Goal: Task Accomplishment & Management: Manage account settings

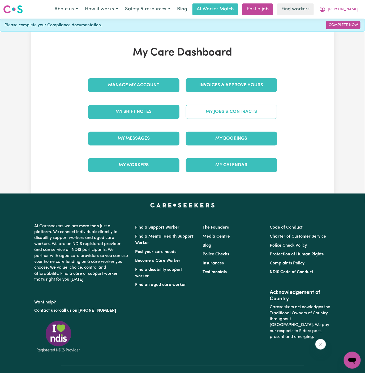
click at [245, 107] on link "My Jobs & Contracts" at bounding box center [231, 112] width 91 height 14
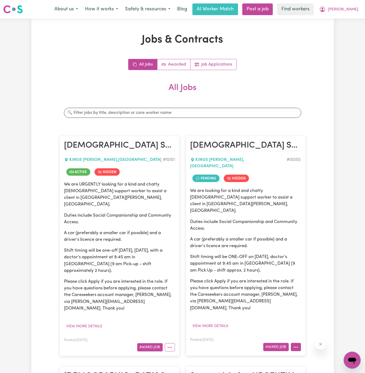
click at [299, 345] on icon "More options" at bounding box center [295, 347] width 5 height 5
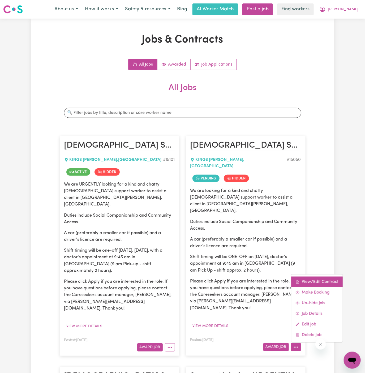
click at [305, 277] on link "View/Edit Contract" at bounding box center [317, 282] width 52 height 11
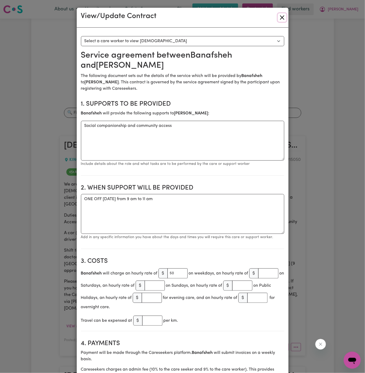
click at [282, 17] on button "Close" at bounding box center [282, 17] width 8 height 8
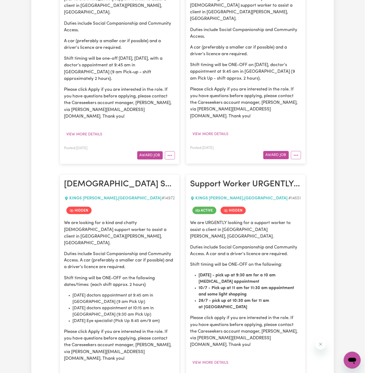
scroll to position [229, 0]
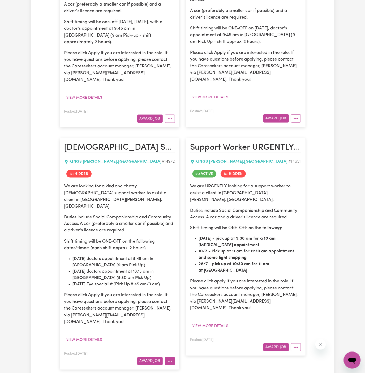
click at [171, 357] on button "More options" at bounding box center [170, 361] width 10 height 8
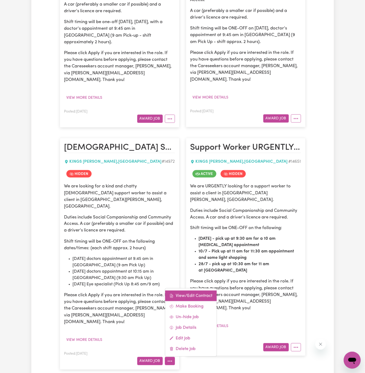
click at [188, 291] on link "View/Edit Contract" at bounding box center [191, 296] width 52 height 11
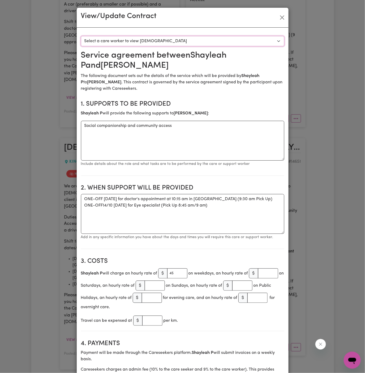
click at [169, 41] on select "Select a care worker to view contract #10569 - Shayleah P (contract terminated)" at bounding box center [182, 41] width 203 height 10
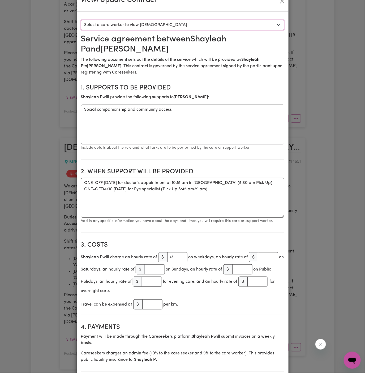
scroll to position [0, 0]
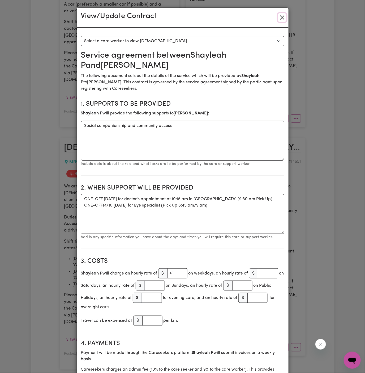
click at [282, 13] on button "Close" at bounding box center [282, 17] width 8 height 8
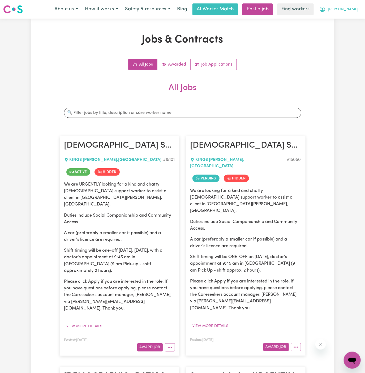
click at [357, 11] on span "[PERSON_NAME]" at bounding box center [343, 10] width 31 height 6
click at [343, 22] on link "My Dashboard" at bounding box center [341, 21] width 42 height 10
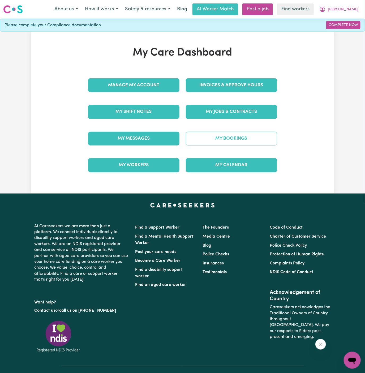
click at [231, 137] on link "My Bookings" at bounding box center [231, 139] width 91 height 14
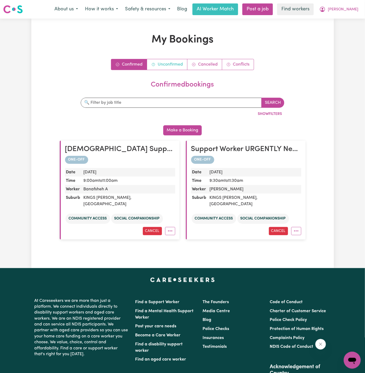
click at [170, 63] on link "Unconfirmed" at bounding box center [167, 64] width 40 height 11
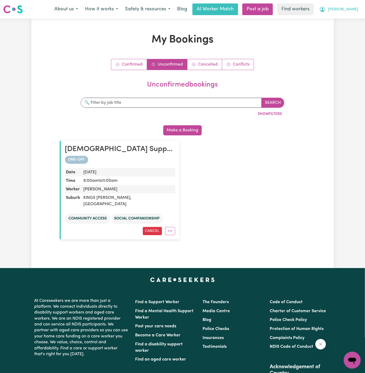
click at [351, 9] on span "[PERSON_NAME]" at bounding box center [343, 10] width 31 height 6
click at [351, 20] on link "My Dashboard" at bounding box center [341, 21] width 42 height 10
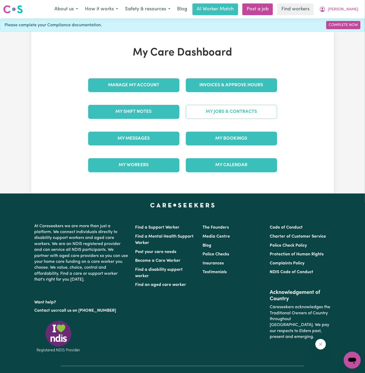
click at [225, 110] on link "My Jobs & Contracts" at bounding box center [231, 112] width 91 height 14
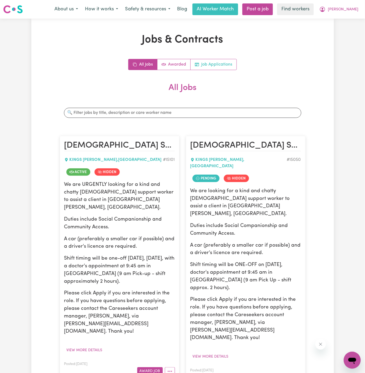
click at [218, 63] on link "Job Applications" at bounding box center [214, 64] width 46 height 11
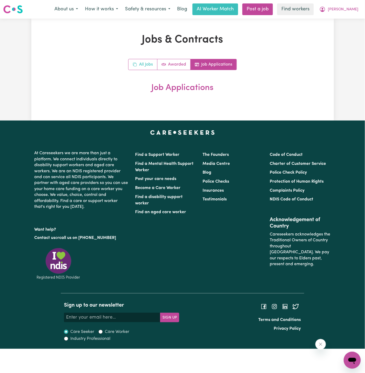
click at [135, 64] on icon "All jobs" at bounding box center [135, 64] width 4 height 4
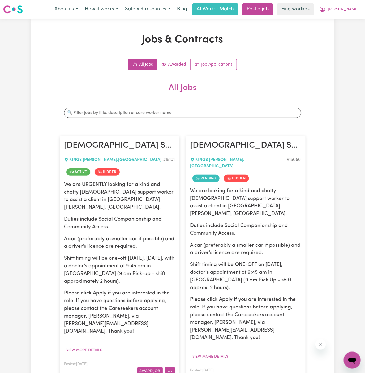
click at [172, 369] on icon "More options" at bounding box center [169, 371] width 5 height 5
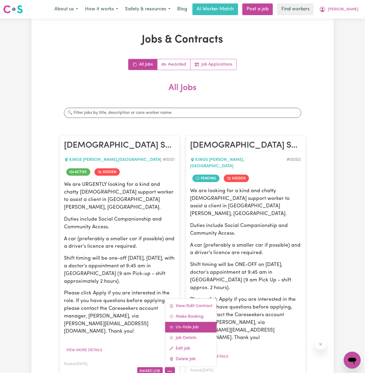
click at [205, 322] on link "Un-hide Job" at bounding box center [191, 327] width 52 height 11
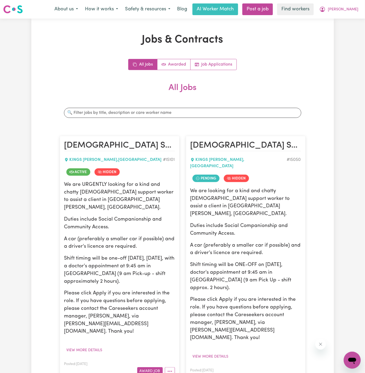
click at [299, 356] on section "All Jobs Search jobs Female Support Worker Needed in Kings Langley, NSW KINGS L…" at bounding box center [183, 373] width 246 height 580
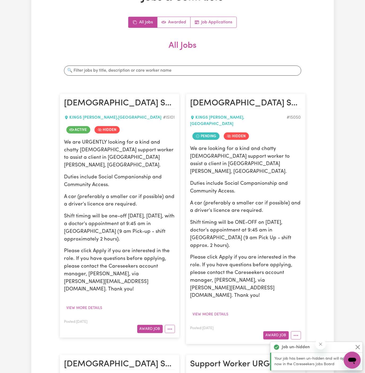
scroll to position [60, 0]
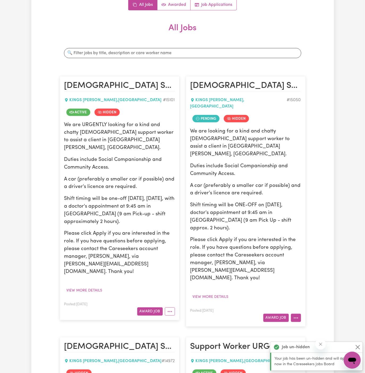
click at [297, 314] on button "More options" at bounding box center [296, 318] width 10 height 8
click at [320, 346] on link "Un-hide Job" at bounding box center [317, 351] width 52 height 11
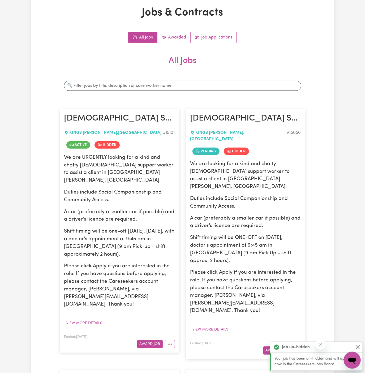
scroll to position [0, 0]
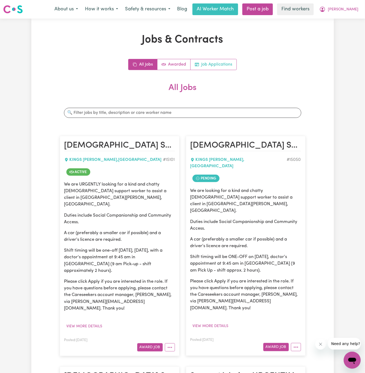
click at [223, 65] on link "Job Applications" at bounding box center [214, 64] width 46 height 11
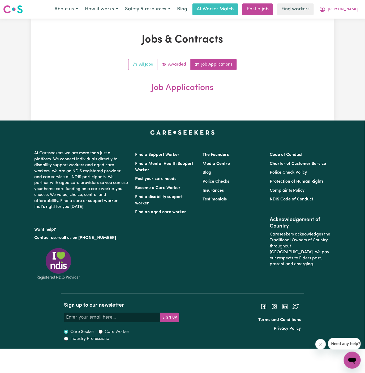
click at [136, 63] on icon "All jobs" at bounding box center [135, 64] width 4 height 4
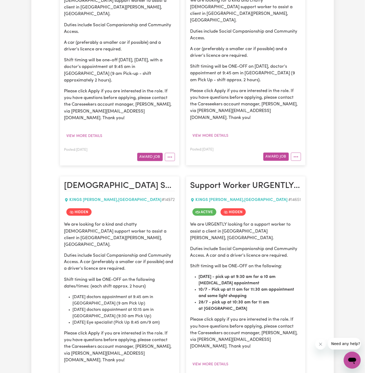
scroll to position [257, 0]
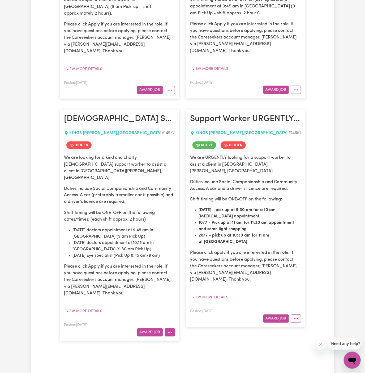
click at [171, 330] on icon "More options" at bounding box center [169, 332] width 5 height 5
click at [194, 361] on link "Un-hide Job" at bounding box center [191, 366] width 52 height 11
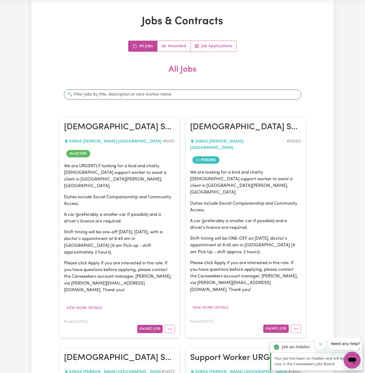
scroll to position [0, 0]
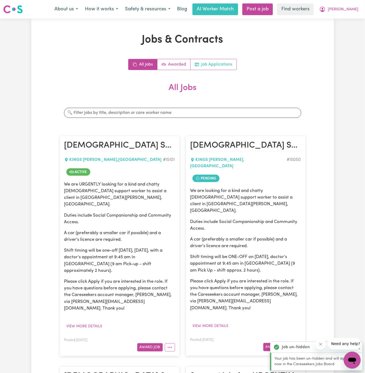
click at [218, 64] on link "Job Applications" at bounding box center [214, 64] width 46 height 11
click at [230, 67] on link "Job Applications" at bounding box center [214, 64] width 46 height 11
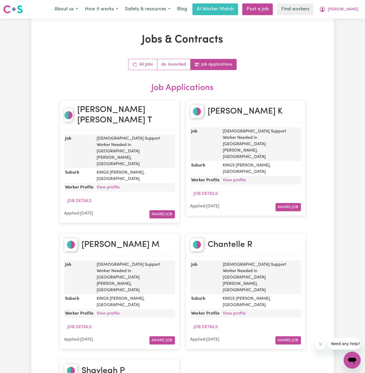
scroll to position [20, 0]
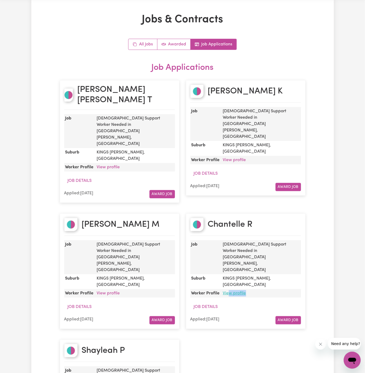
drag, startPoint x: 253, startPoint y: 236, endPoint x: 228, endPoint y: 236, distance: 24.7
click at [228, 289] on dd "View profile" at bounding box center [261, 293] width 80 height 8
click at [228, 291] on link "View profile" at bounding box center [234, 293] width 23 height 4
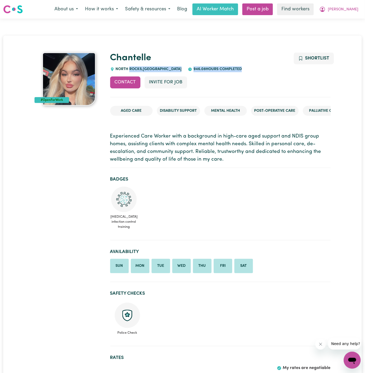
drag, startPoint x: 115, startPoint y: 75, endPoint x: 129, endPoint y: 69, distance: 15.2
click at [129, 69] on span "NORTH ROCKS , New South Wales" at bounding box center [147, 69] width 67 height 4
click at [155, 67] on span "NORTH ROCKS , New South Wales" at bounding box center [147, 69] width 67 height 4
drag, startPoint x: 142, startPoint y: 69, endPoint x: 116, endPoint y: 69, distance: 26.6
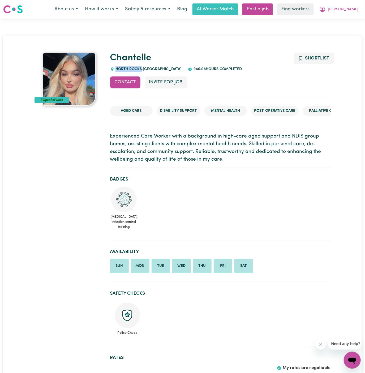
click at [116, 69] on span "NORTH ROCKS , New South Wales" at bounding box center [147, 69] width 67 height 4
copy span "NORTH ROCKS"
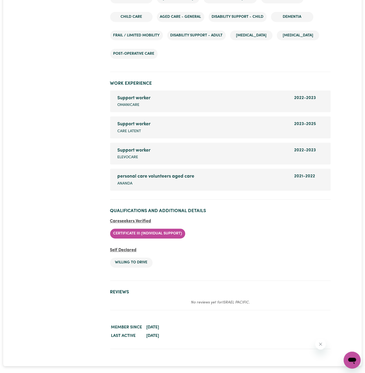
scroll to position [899, 0]
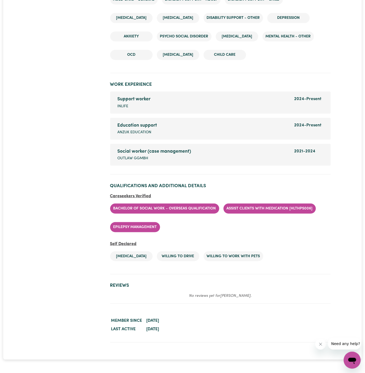
scroll to position [882, 0]
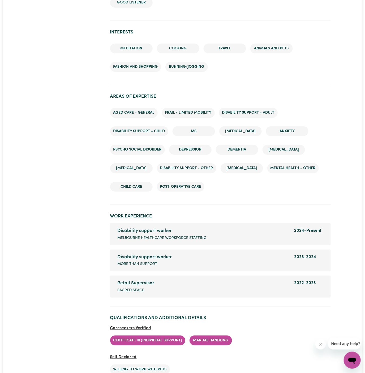
scroll to position [730, 0]
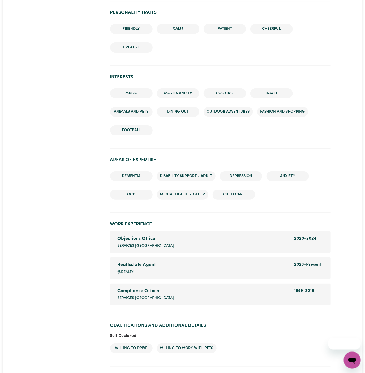
scroll to position [649, 0]
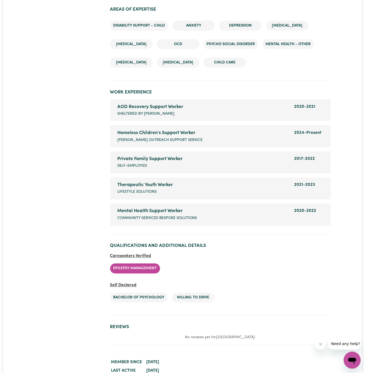
scroll to position [956, 0]
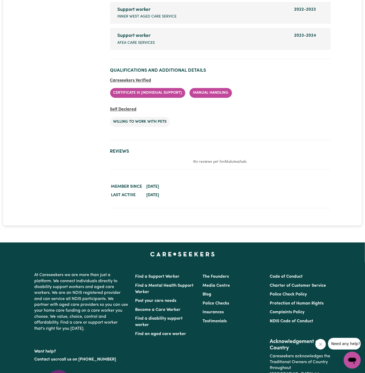
scroll to position [1034, 0]
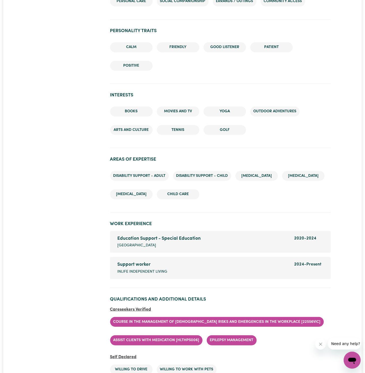
scroll to position [610, 0]
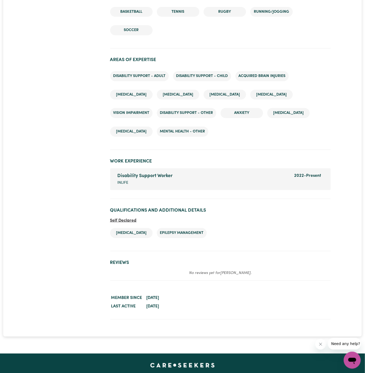
scroll to position [770, 0]
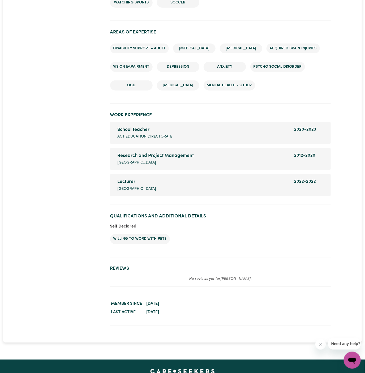
scroll to position [896, 0]
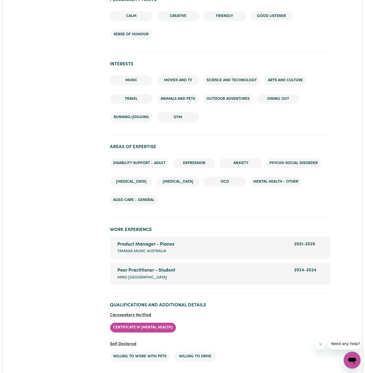
scroll to position [793, 0]
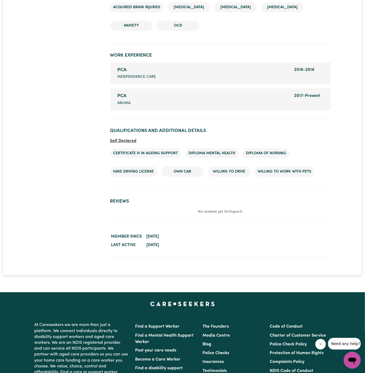
scroll to position [780, 0]
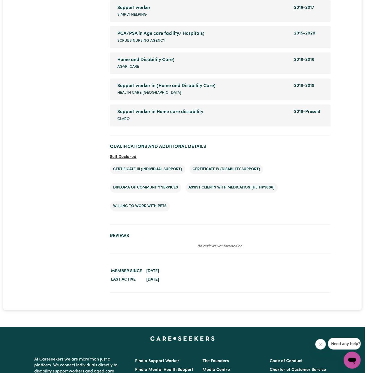
scroll to position [1102, 0]
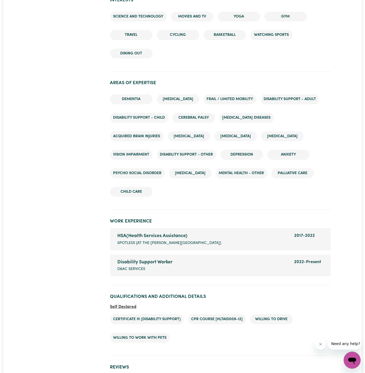
scroll to position [780, 0]
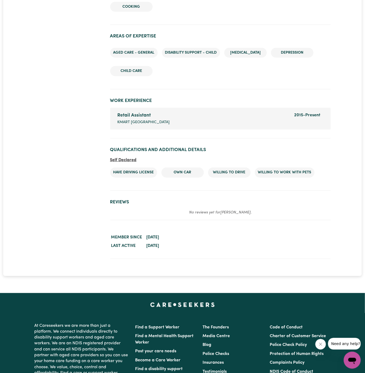
scroll to position [816, 0]
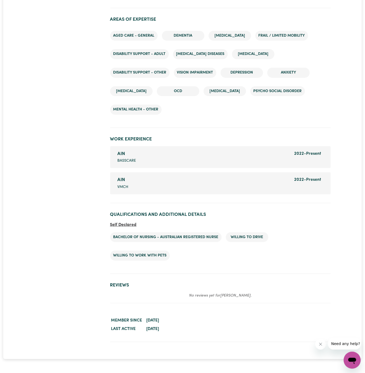
scroll to position [760, 0]
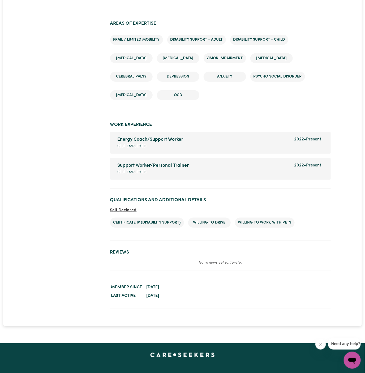
scroll to position [819, 0]
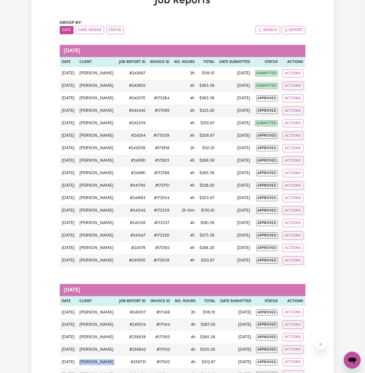
scroll to position [39, 0]
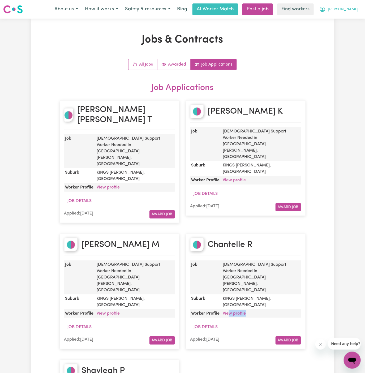
click at [358, 7] on span "[PERSON_NAME]" at bounding box center [343, 10] width 31 height 6
click at [347, 23] on link "My Dashboard" at bounding box center [341, 21] width 42 height 10
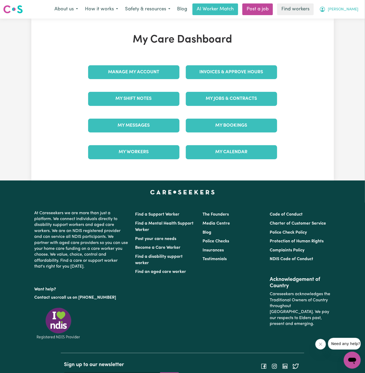
click at [359, 6] on button "[PERSON_NAME]" at bounding box center [339, 9] width 46 height 11
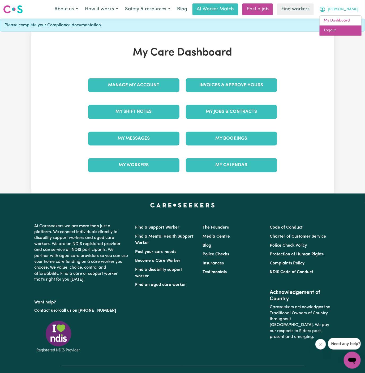
click at [339, 32] on link "Logout" at bounding box center [341, 30] width 42 height 10
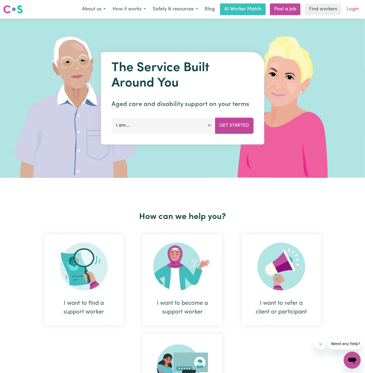
click at [352, 8] on link "Login" at bounding box center [353, 9] width 18 height 12
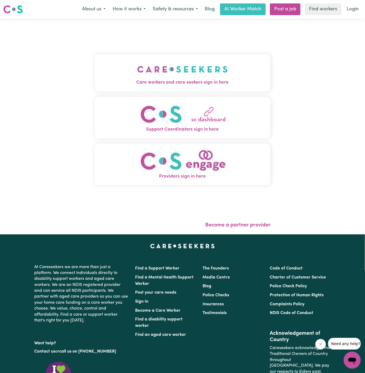
click at [197, 79] on span "Care workers and care seekers sign in here" at bounding box center [183, 82] width 176 height 7
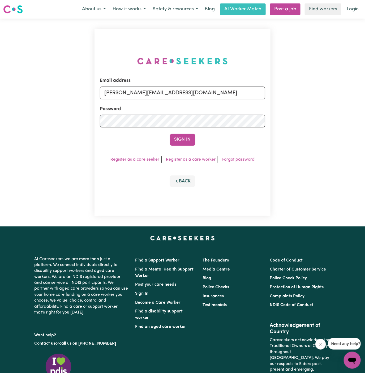
click at [201, 86] on div "Email address dyan@careseekers.com.au" at bounding box center [183, 88] width 166 height 22
click at [201, 104] on form "Email address dyan@careseekers.com.au Password Sign In" at bounding box center [183, 111] width 166 height 68
click at [202, 96] on input "dyan@careseekers.com.au" at bounding box center [183, 93] width 166 height 13
drag, startPoint x: 132, startPoint y: 93, endPoint x: 335, endPoint y: 94, distance: 202.9
click at [335, 94] on div "Email address superuser~AlbeyMtColahALC@careseekers.com.au Password Sign In Reg…" at bounding box center [182, 123] width 365 height 208
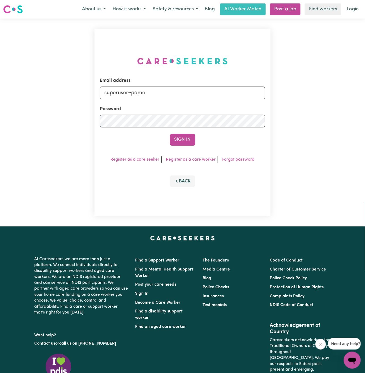
type input "superuser~pamelawrightYS@careseekers.com.au"
click at [187, 141] on button "Sign In" at bounding box center [182, 140] width 25 height 12
